Goal: Transaction & Acquisition: Purchase product/service

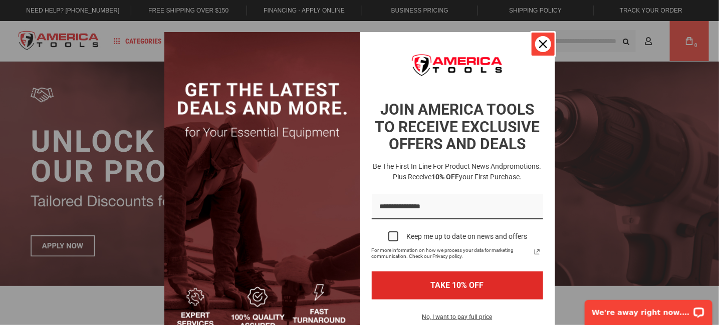
click at [548, 45] on button "Close" at bounding box center [543, 44] width 24 height 24
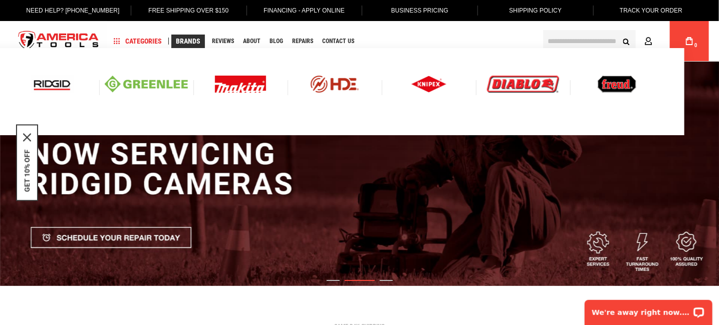
click at [200, 43] on span "Brands" at bounding box center [188, 41] width 25 height 7
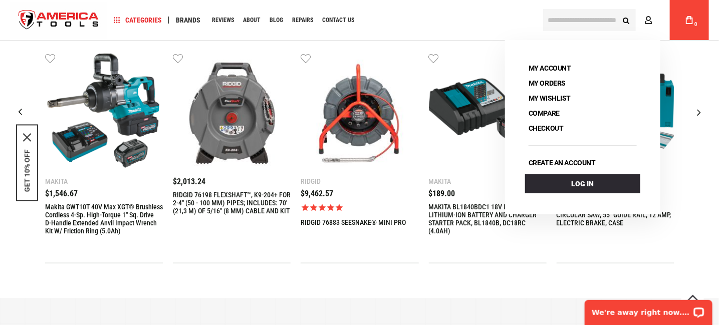
scroll to position [328, 0]
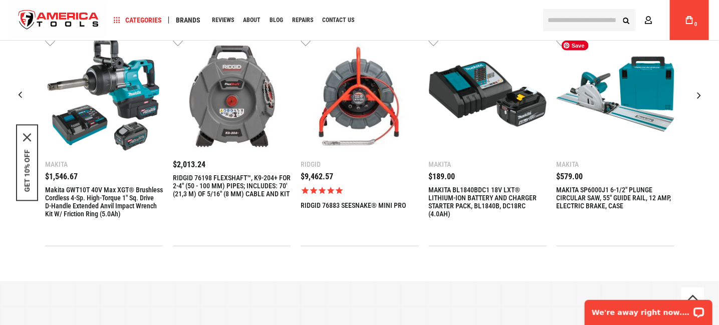
click at [627, 104] on img "5 / 9" at bounding box center [615, 94] width 118 height 118
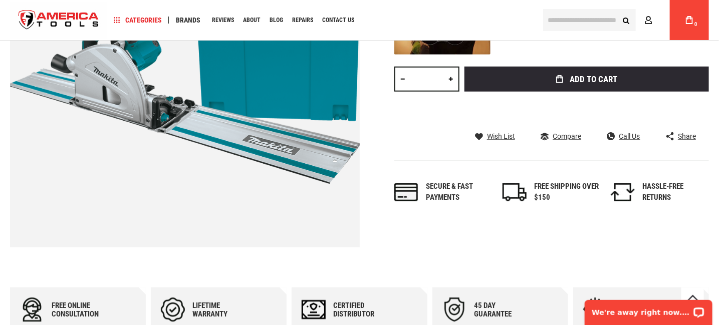
scroll to position [209, 0]
